Goal: Information Seeking & Learning: Learn about a topic

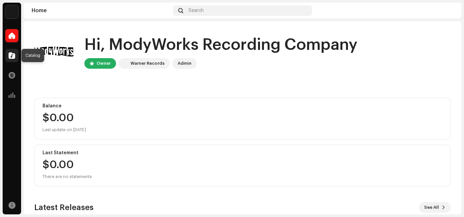
click at [12, 59] on div at bounding box center [11, 55] width 13 height 13
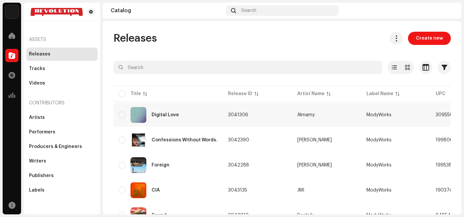
click at [176, 115] on div "Digital Love" at bounding box center [165, 114] width 27 height 5
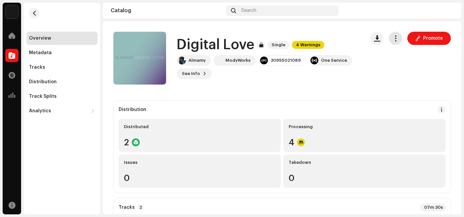
click at [396, 41] on span "button" at bounding box center [396, 38] width 6 height 5
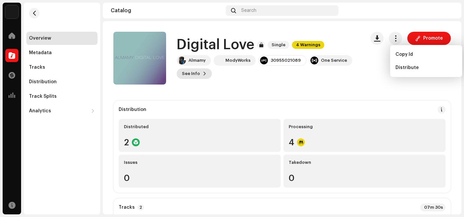
click at [191, 75] on span "See Info" at bounding box center [191, 73] width 18 height 13
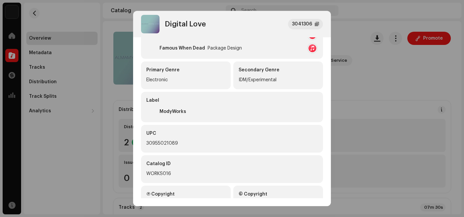
scroll to position [247, 0]
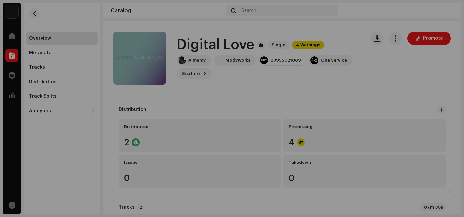
click at [374, 97] on div "Digital Love 3041306 Metadata Distribution Metadata Language English Release Ti…" at bounding box center [232, 108] width 464 height 217
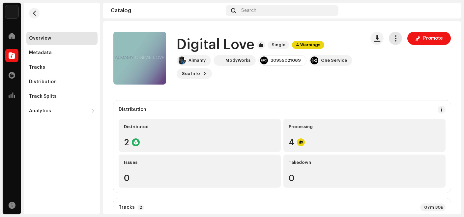
click at [396, 37] on span "button" at bounding box center [396, 38] width 6 height 5
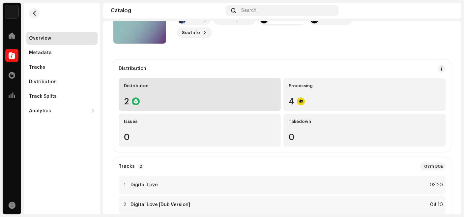
scroll to position [42, 0]
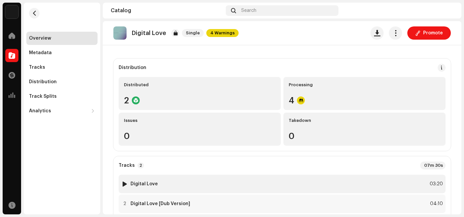
click at [141, 185] on strong "Digital Love" at bounding box center [144, 183] width 27 height 5
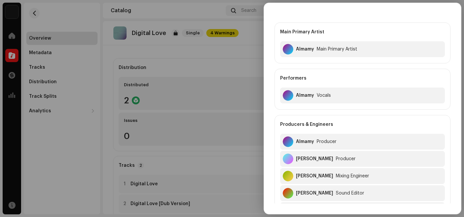
scroll to position [0, 0]
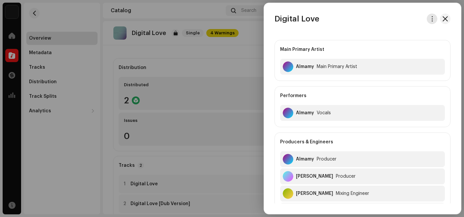
click at [430, 15] on button "button" at bounding box center [432, 19] width 11 height 11
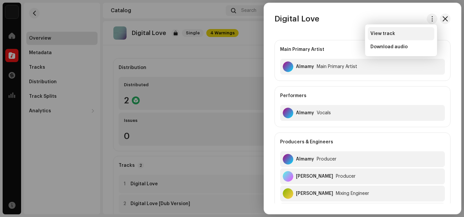
click at [384, 37] on div "View track" at bounding box center [401, 33] width 67 height 13
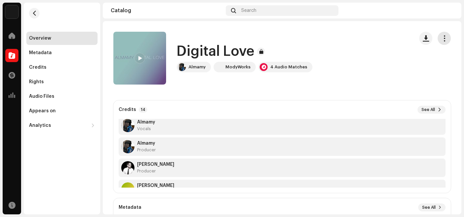
click at [443, 42] on button "button" at bounding box center [444, 38] width 13 height 13
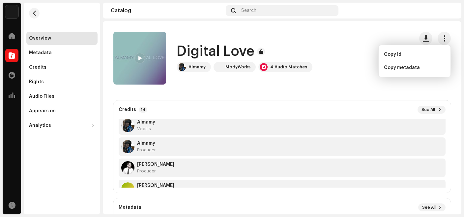
click at [370, 101] on div "Credits 14 See All Almamy Main Primary Artist Almamy Vocals [PERSON_NAME] Produ…" at bounding box center [281, 146] width 337 height 92
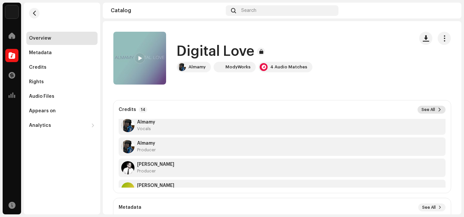
click at [425, 111] on span "See All" at bounding box center [429, 109] width 14 height 5
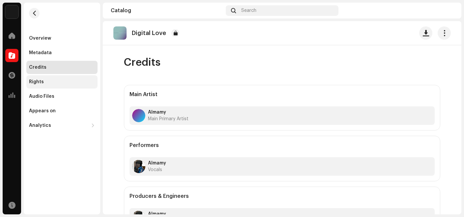
click at [42, 79] on div "Rights" at bounding box center [36, 81] width 15 height 5
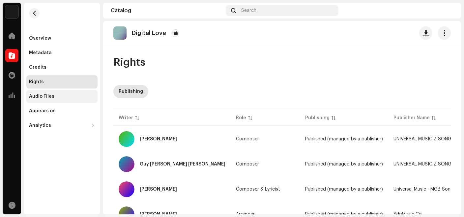
click at [49, 98] on div "Audio Files" at bounding box center [41, 96] width 25 height 5
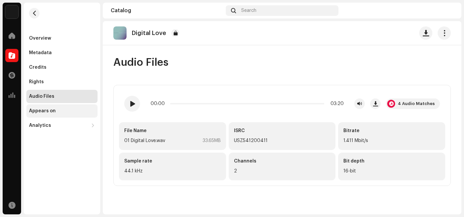
click at [46, 111] on div "Appears on" at bounding box center [42, 110] width 27 height 5
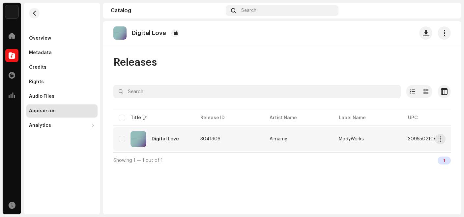
click at [181, 137] on div "Digital Love" at bounding box center [154, 139] width 71 height 16
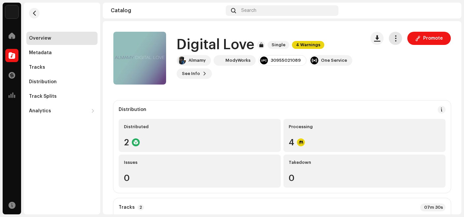
click at [398, 42] on button "button" at bounding box center [395, 38] width 13 height 13
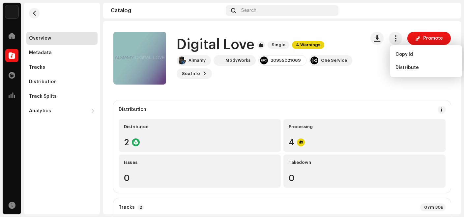
click at [331, 73] on div "Almamy ModyWorks 30955021089 One Service See Info Promote" at bounding box center [268, 67] width 183 height 24
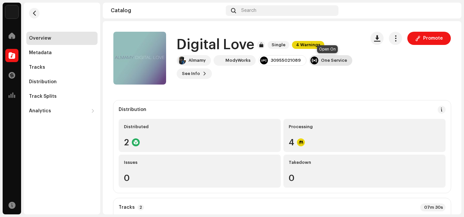
click at [323, 63] on div "One Service" at bounding box center [330, 60] width 43 height 11
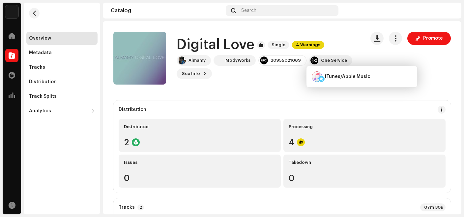
click at [296, 72] on div "Almamy ModyWorks 30955021089 One Service See Info Promote" at bounding box center [268, 67] width 183 height 24
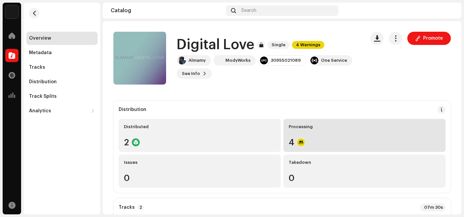
scroll to position [1, 0]
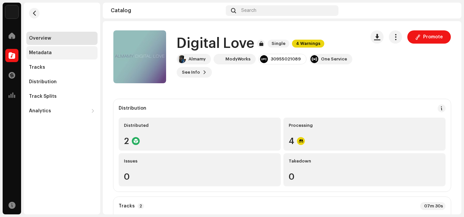
click at [47, 51] on div "Metadata" at bounding box center [40, 52] width 23 height 5
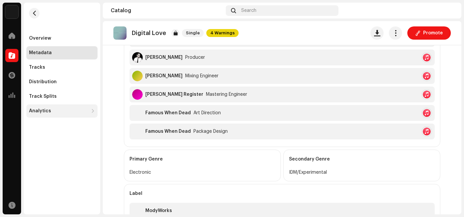
scroll to position [249, 0]
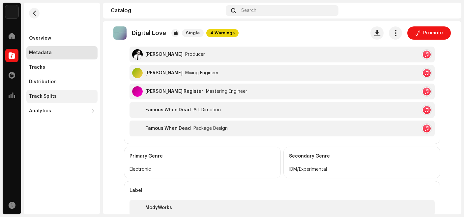
click at [43, 97] on div "Track Splits" at bounding box center [43, 96] width 28 height 5
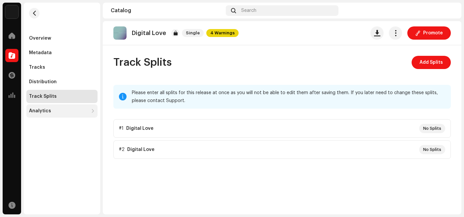
click at [51, 111] on div "Analytics" at bounding box center [58, 110] width 59 height 5
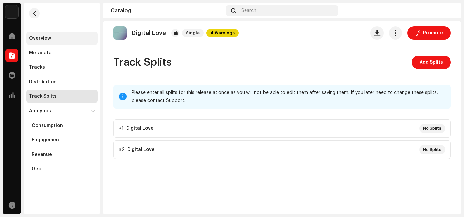
click at [38, 40] on div "Overview" at bounding box center [40, 38] width 22 height 5
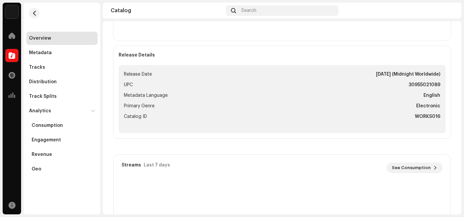
click at [364, 77] on div "Digital Love 3041306 Metadata Distribution Metadata Language English Release Ti…" at bounding box center [232, 108] width 464 height 217
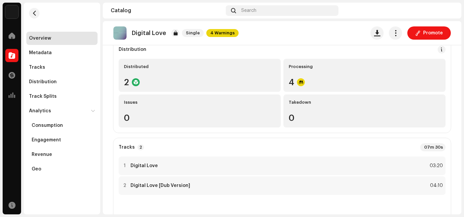
scroll to position [53, 0]
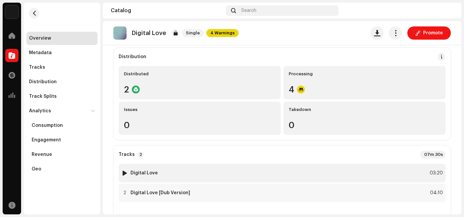
click at [141, 171] on strong "Digital Love" at bounding box center [144, 172] width 27 height 5
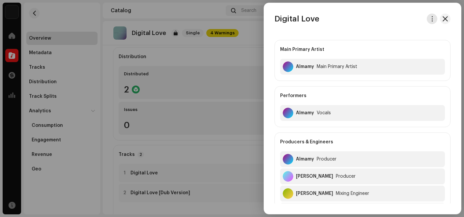
click at [433, 21] on span "button" at bounding box center [432, 18] width 5 height 5
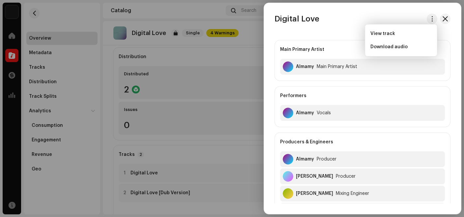
click at [239, 69] on div at bounding box center [232, 108] width 464 height 217
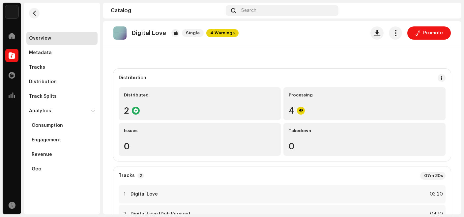
scroll to position [0, 0]
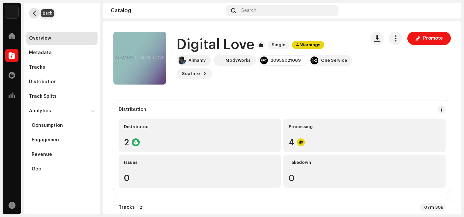
click at [35, 12] on span "button" at bounding box center [34, 13] width 5 height 5
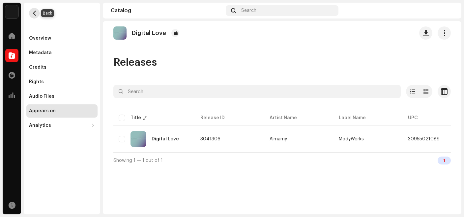
click at [35, 13] on span "button" at bounding box center [34, 13] width 5 height 5
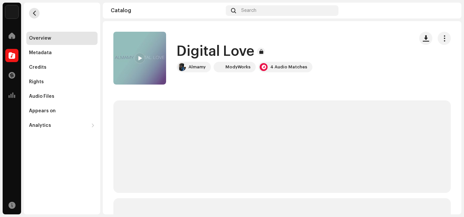
click at [35, 13] on span "button" at bounding box center [34, 13] width 5 height 5
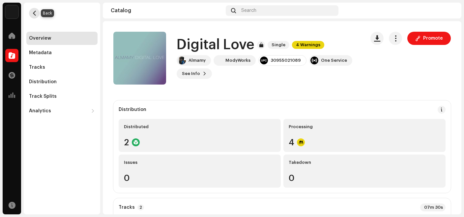
click at [35, 14] on span "button" at bounding box center [34, 13] width 5 height 5
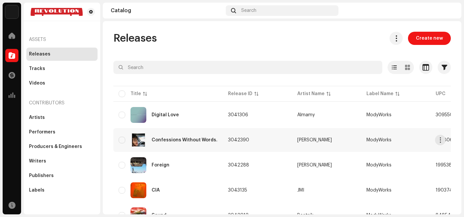
click at [183, 142] on div "Confessions Without Words." at bounding box center [185, 139] width 66 height 5
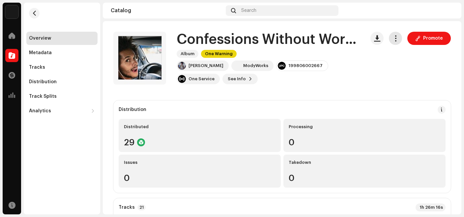
click at [396, 37] on span "button" at bounding box center [396, 38] width 6 height 5
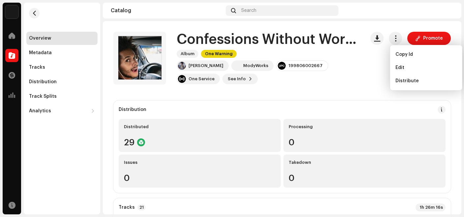
click at [249, 104] on div "Distribution Distributed 29 Processing 0 Issues 0 Takedown 0" at bounding box center [281, 146] width 337 height 92
